Goal: Information Seeking & Learning: Learn about a topic

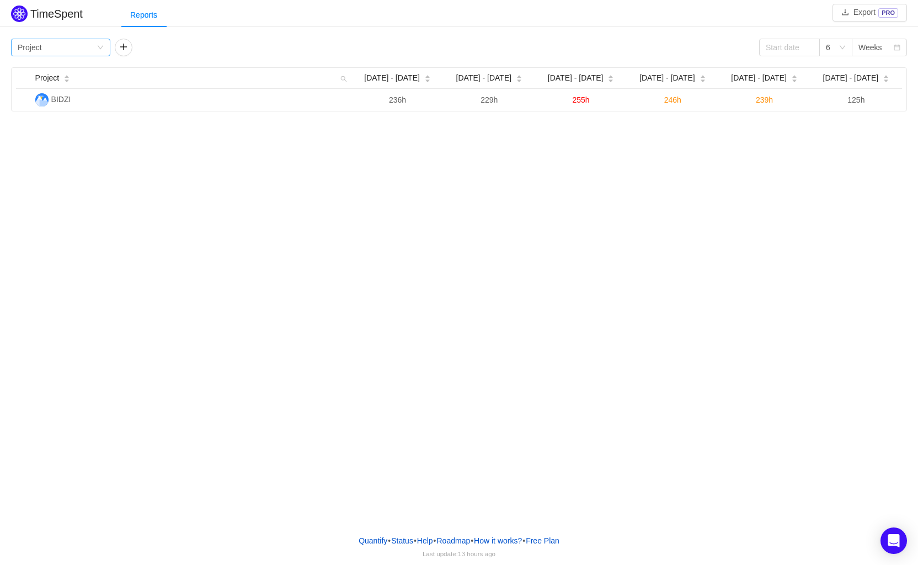
click at [84, 49] on div "Group by Project" at bounding box center [57, 47] width 79 height 17
click at [75, 87] on li "Team" at bounding box center [60, 87] width 99 height 18
click at [59, 39] on div "Group by Team" at bounding box center [60, 48] width 99 height 18
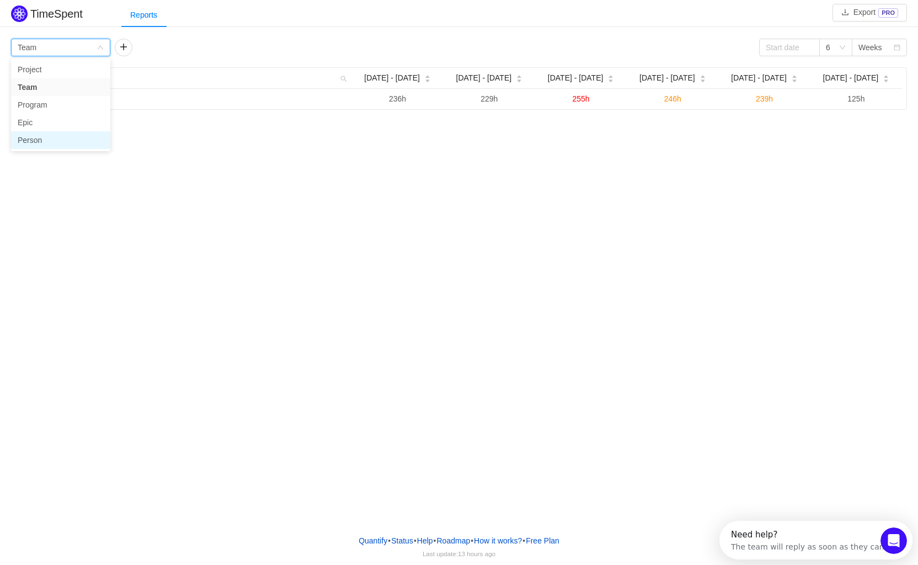
click at [55, 139] on li "Person" at bounding box center [60, 140] width 99 height 18
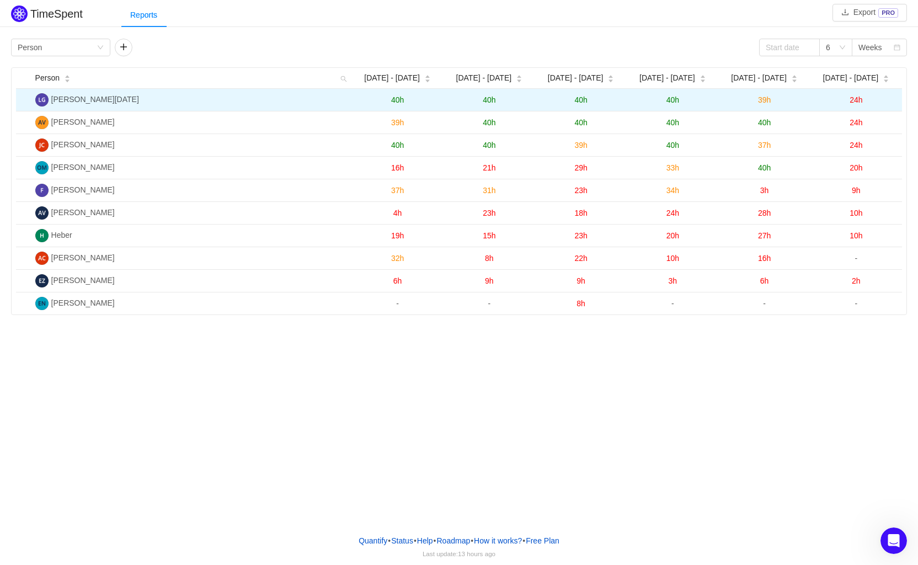
drag, startPoint x: 54, startPoint y: 99, endPoint x: 874, endPoint y: 99, distance: 820.7
click at [874, 99] on tr "[PERSON_NAME][DATE] 40h 40h 40h 40h 39h 24h" at bounding box center [459, 100] width 886 height 23
click at [882, 103] on td "24h" at bounding box center [857, 100] width 92 height 23
drag, startPoint x: 407, startPoint y: 101, endPoint x: 894, endPoint y: 102, distance: 486.8
click at [894, 102] on tr "[PERSON_NAME][DATE] 40h 40h 40h 40h 39h 24h" at bounding box center [459, 100] width 886 height 23
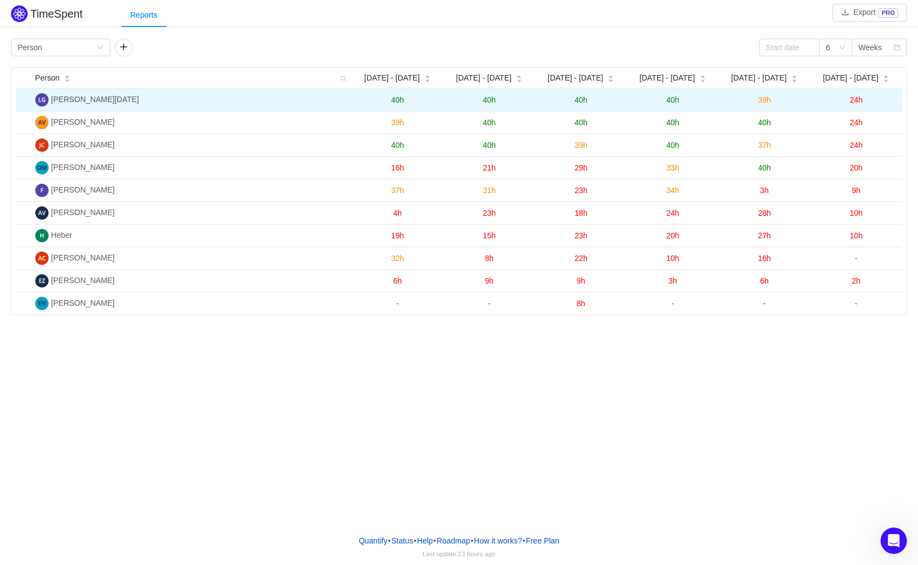
click at [892, 102] on td "24h" at bounding box center [857, 100] width 92 height 23
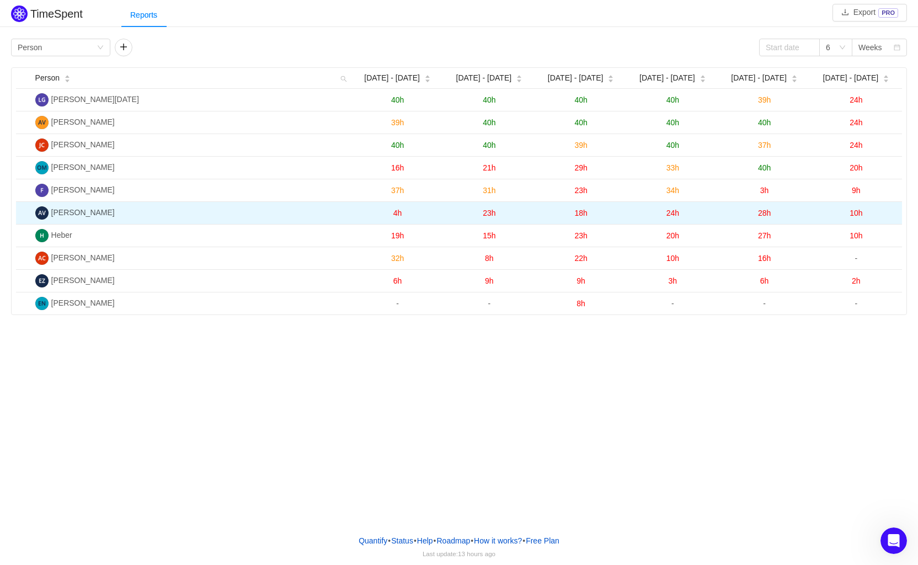
drag, startPoint x: 391, startPoint y: 214, endPoint x: 902, endPoint y: 213, distance: 511.1
click at [902, 213] on tr "[PERSON_NAME] 4h 23h 18h 24h 28h 10h" at bounding box center [459, 213] width 886 height 23
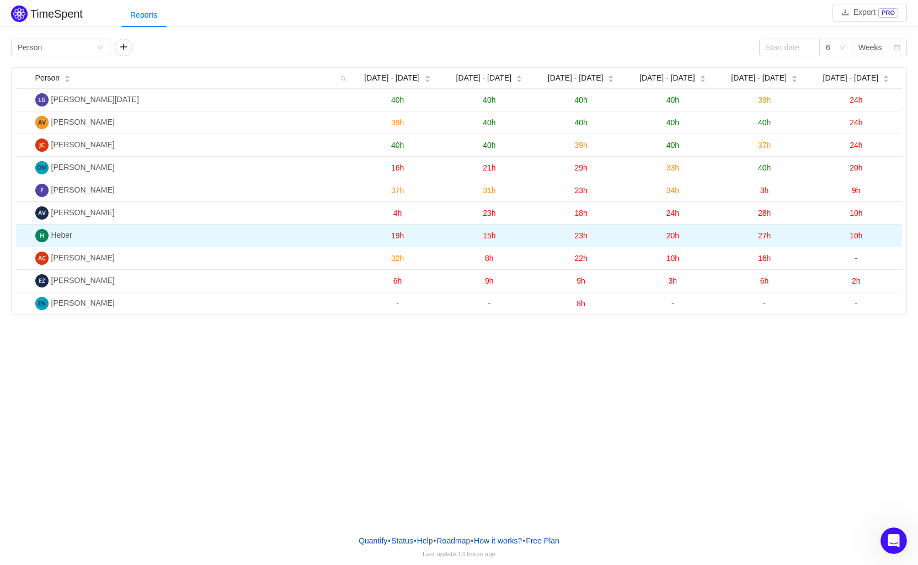
drag, startPoint x: 888, startPoint y: 216, endPoint x: 879, endPoint y: 233, distance: 19.3
click at [888, 217] on td "10h" at bounding box center [857, 213] width 92 height 23
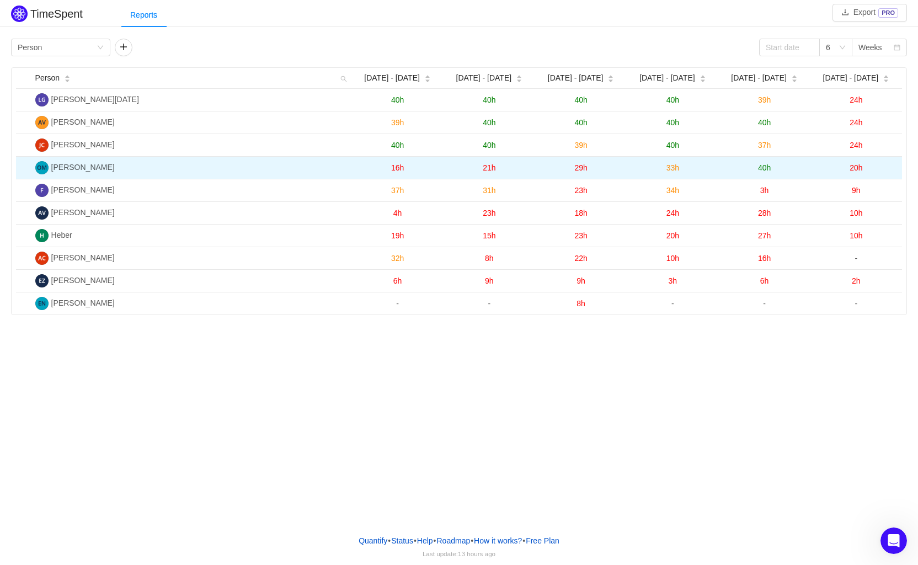
click at [765, 168] on span "40h" at bounding box center [764, 167] width 13 height 9
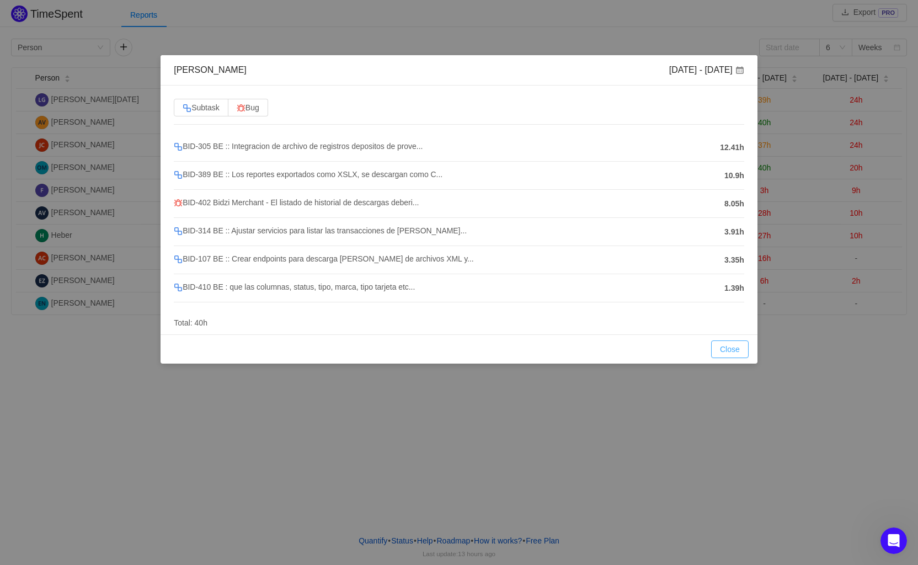
click at [739, 348] on button "Close" at bounding box center [730, 350] width 38 height 18
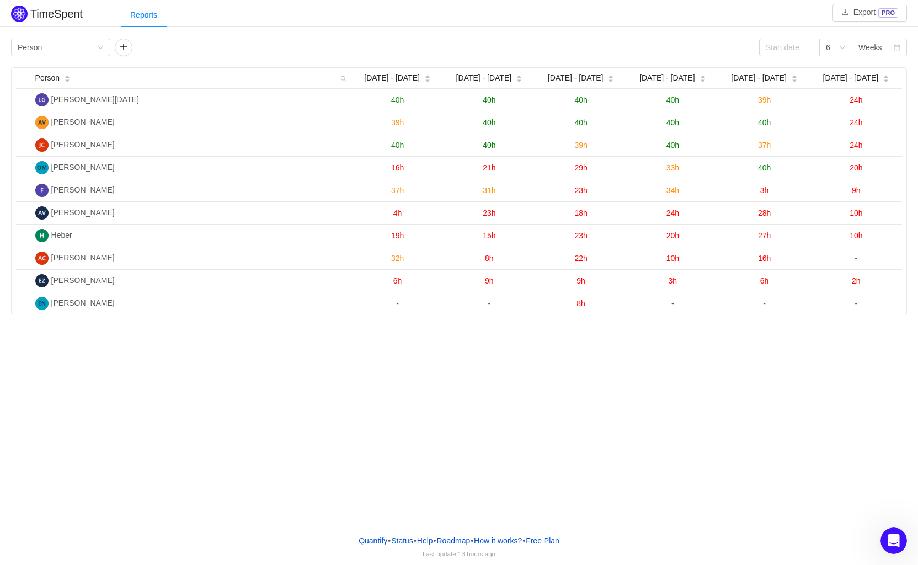
click at [767, 191] on span "3h" at bounding box center [765, 190] width 9 height 9
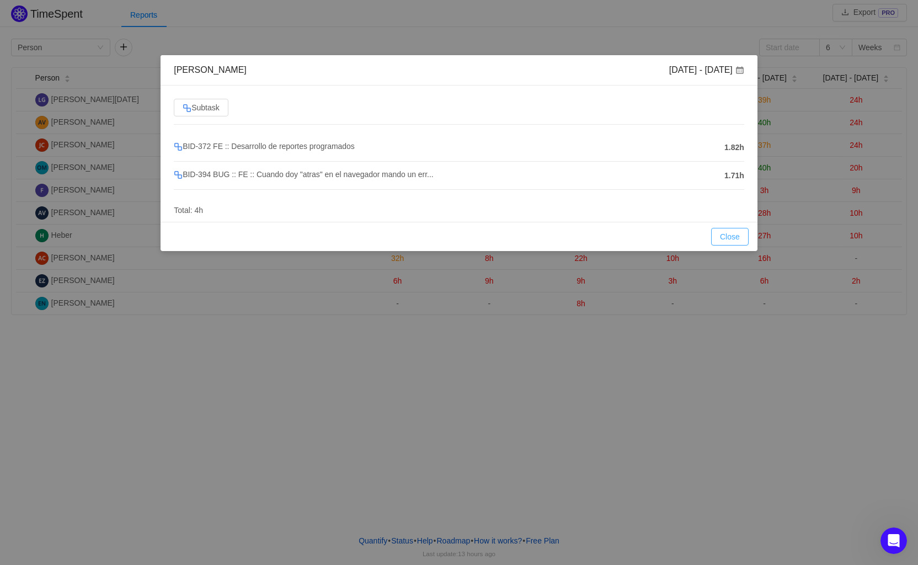
click at [733, 233] on button "Close" at bounding box center [730, 237] width 38 height 18
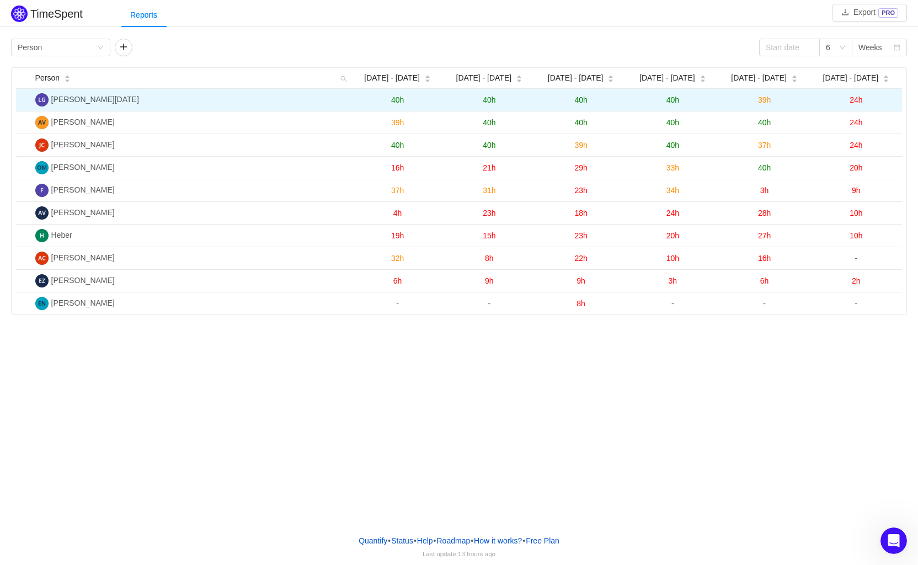
click at [765, 98] on span "39h" at bounding box center [764, 99] width 13 height 9
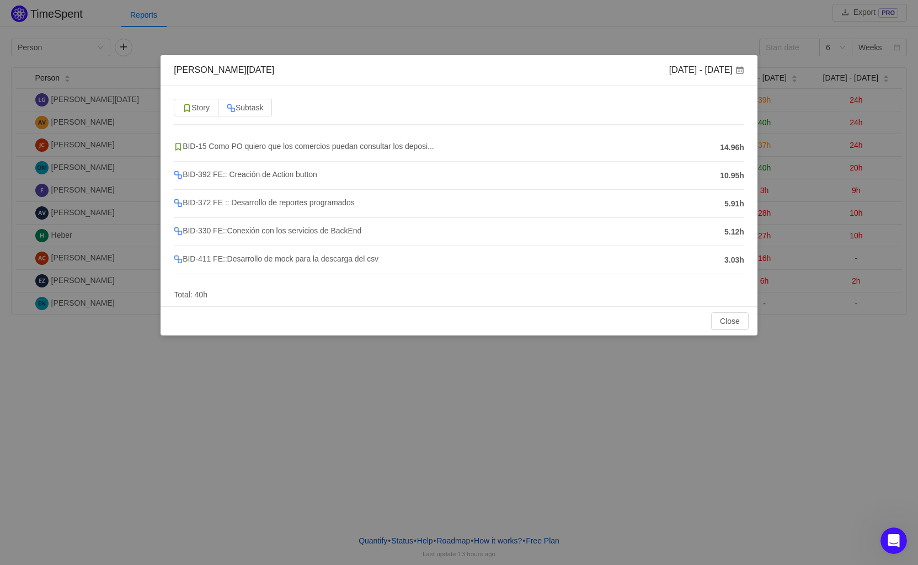
drag, startPoint x: 725, startPoint y: 176, endPoint x: 743, endPoint y: 177, distance: 18.2
click at [743, 177] on li "BID-392 FE:: Creación de Action button 10.95h" at bounding box center [459, 176] width 571 height 28
drag, startPoint x: 421, startPoint y: 180, endPoint x: 404, endPoint y: 179, distance: 16.6
click at [411, 180] on div "BID-392 FE:: Creación de Action button" at bounding box center [444, 175] width 541 height 14
drag, startPoint x: 714, startPoint y: 177, endPoint x: 758, endPoint y: 176, distance: 44.7
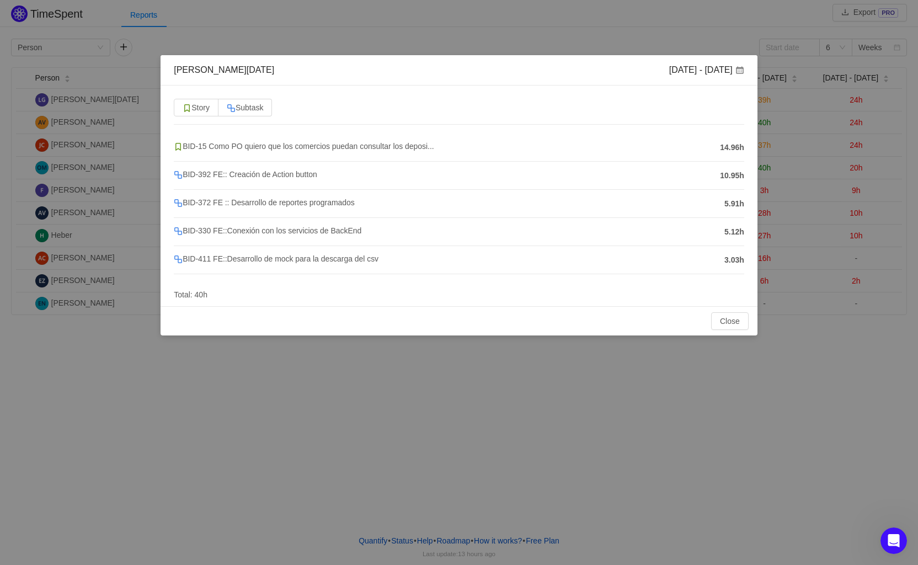
click at [759, 176] on div "[PERSON_NAME][DATE] [DATE] - [DATE] Story Subtask BID-15 Como PO quiero que los…" at bounding box center [459, 282] width 918 height 565
click at [679, 283] on div "BID-15 Como PO quiero que los comercios puedan consultar los deposi... 14.96h B…" at bounding box center [459, 213] width 571 height 159
click at [738, 316] on button "Close" at bounding box center [730, 321] width 38 height 18
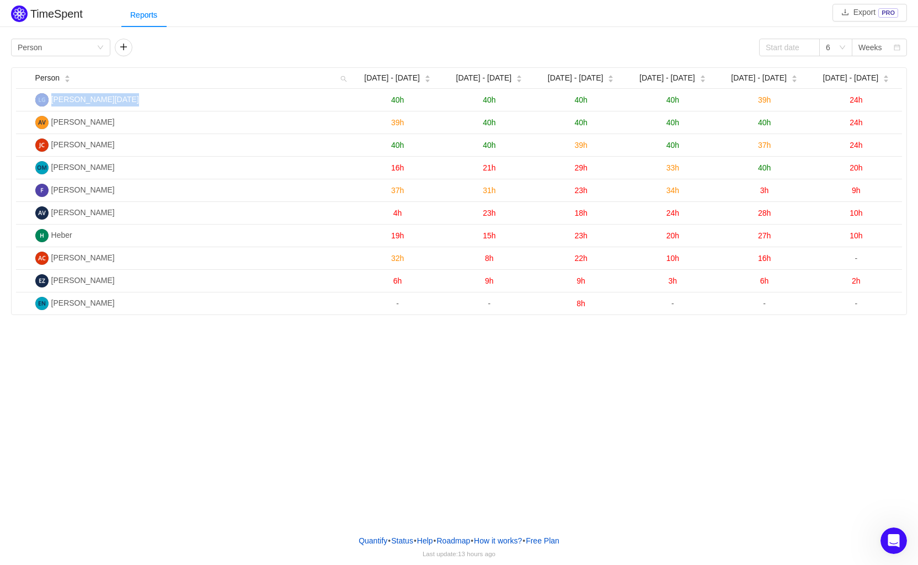
drag, startPoint x: 306, startPoint y: 98, endPoint x: 707, endPoint y: 445, distance: 530.5
click at [718, 508] on div "TimeSpent Export PRO Reports Group by Person 6 Weeks Person [DATE] [DATE] - [DA…" at bounding box center [459, 263] width 918 height 526
click at [698, 430] on div "TimeSpent Export PRO Reports Group by Person 6 Weeks Person [DATE] [DATE] - [DA…" at bounding box center [459, 263] width 918 height 526
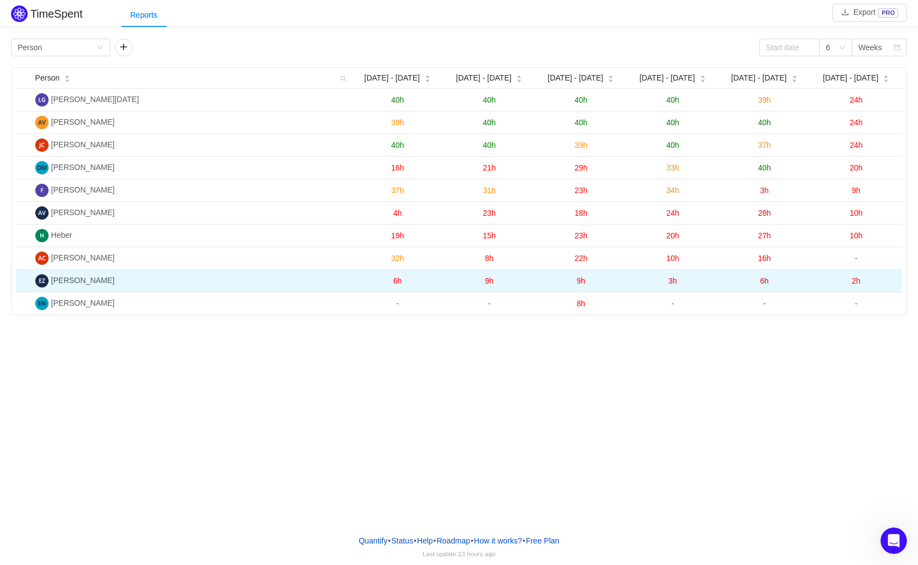
click at [855, 279] on span "2h" at bounding box center [856, 280] width 9 height 9
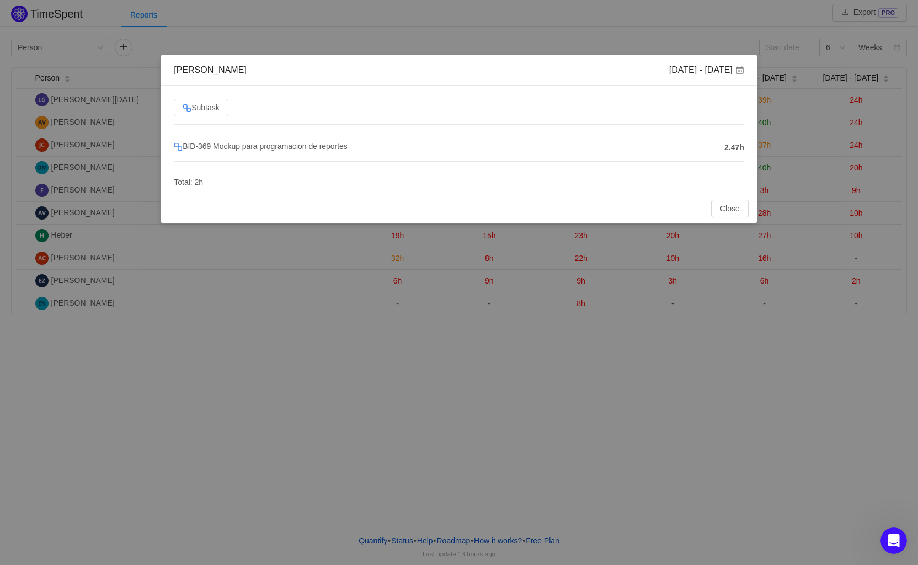
drag, startPoint x: 388, startPoint y: 148, endPoint x: 456, endPoint y: 148, distance: 68.4
click at [456, 148] on h4 "BID-369 Mockup para programacion de reportes" at bounding box center [446, 146] width 545 height 12
click at [729, 208] on button "Close" at bounding box center [730, 209] width 38 height 18
